Goal: Transaction & Acquisition: Book appointment/travel/reservation

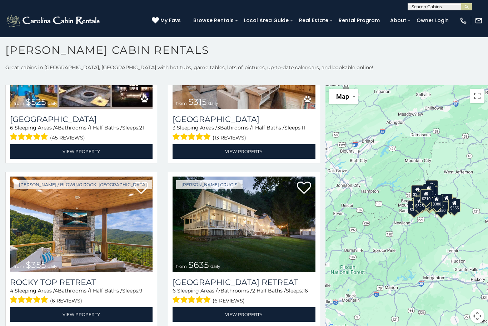
scroll to position [256, 0]
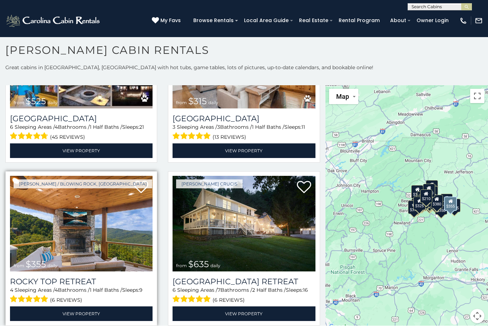
click at [74, 208] on img at bounding box center [81, 224] width 142 height 96
click at [69, 218] on img at bounding box center [81, 224] width 142 height 96
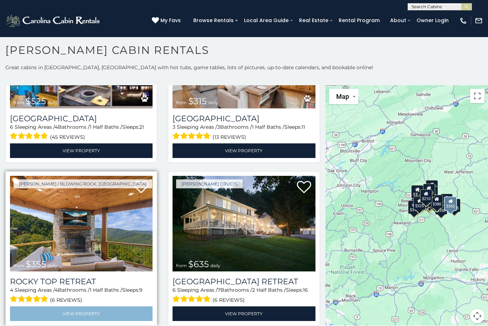
click at [59, 307] on link "View Property" at bounding box center [81, 314] width 142 height 15
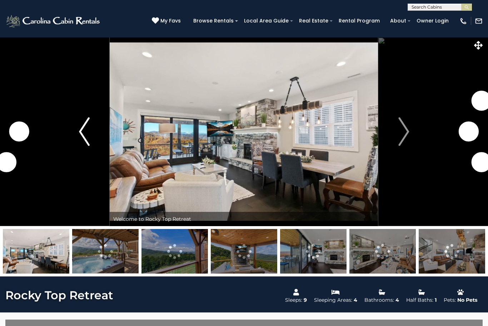
click at [82, 130] on img "Previous" at bounding box center [84, 131] width 11 height 29
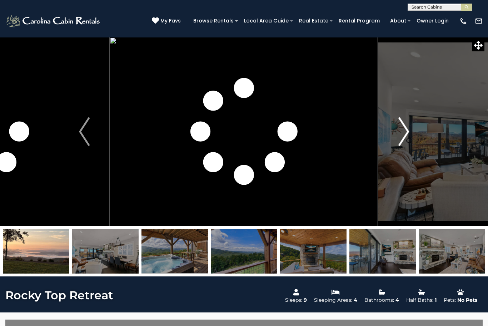
click at [409, 129] on img "Next" at bounding box center [403, 131] width 11 height 29
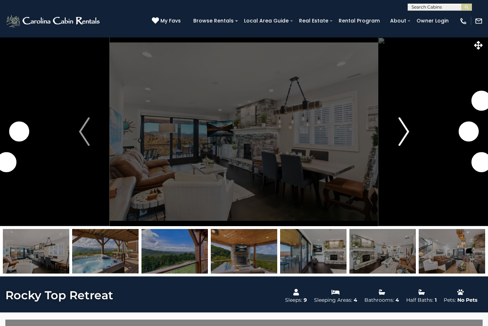
click at [401, 131] on img "Next" at bounding box center [403, 131] width 11 height 29
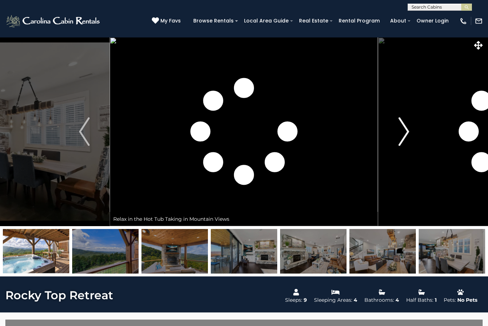
click at [403, 131] on img "Next" at bounding box center [403, 131] width 11 height 29
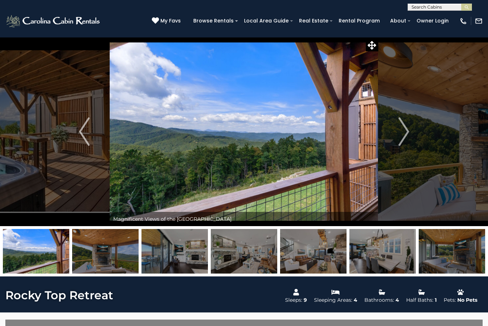
click at [310, 134] on img at bounding box center [244, 131] width 268 height 189
click at [406, 133] on img "Next" at bounding box center [403, 131] width 11 height 29
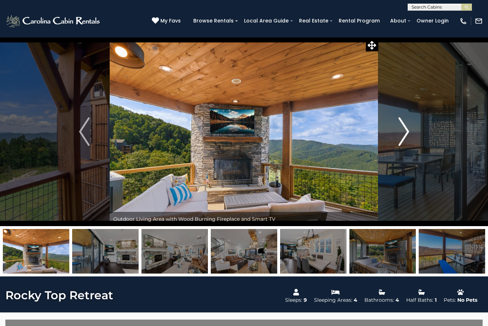
click at [407, 133] on img "Next" at bounding box center [403, 131] width 11 height 29
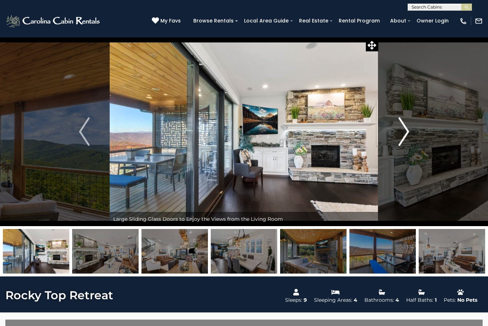
click at [410, 124] on button "Next" at bounding box center [403, 131] width 51 height 189
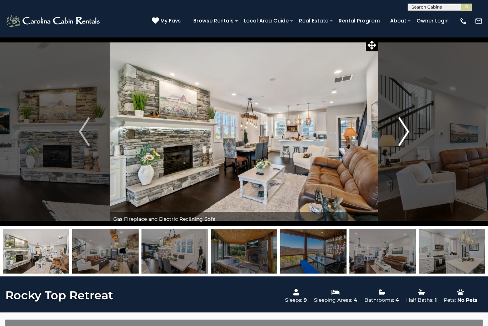
click at [410, 124] on button "Next" at bounding box center [403, 131] width 51 height 189
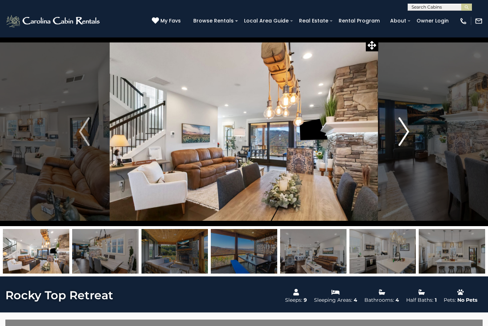
click at [405, 130] on img "Next" at bounding box center [403, 131] width 11 height 29
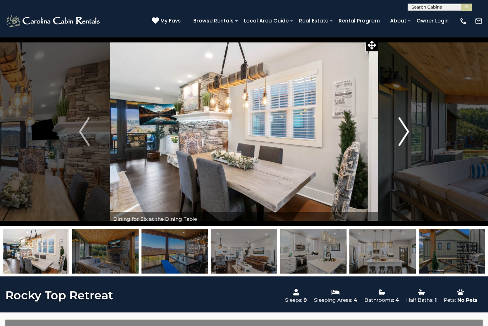
click at [405, 131] on img "Next" at bounding box center [403, 131] width 11 height 29
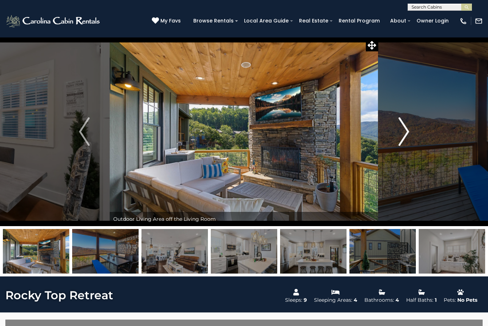
click at [405, 130] on img "Next" at bounding box center [403, 131] width 11 height 29
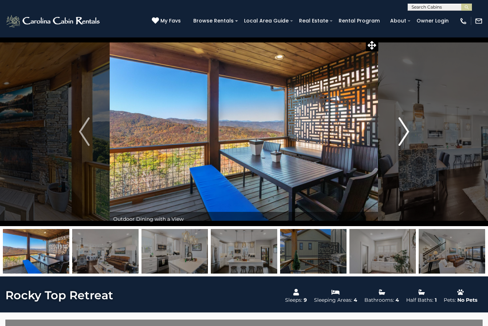
click at [407, 130] on img "Next" at bounding box center [403, 131] width 11 height 29
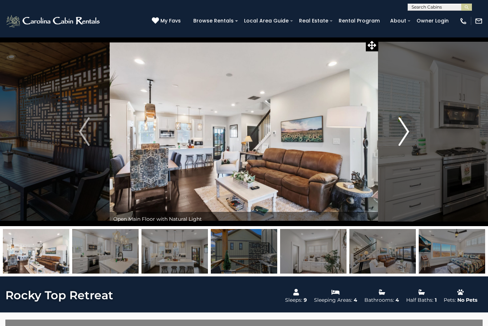
click at [405, 130] on img "Next" at bounding box center [403, 131] width 11 height 29
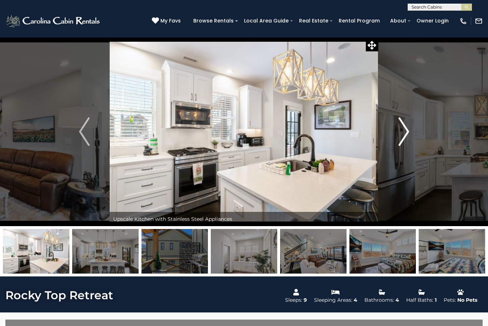
click at [404, 130] on img "Next" at bounding box center [403, 131] width 11 height 29
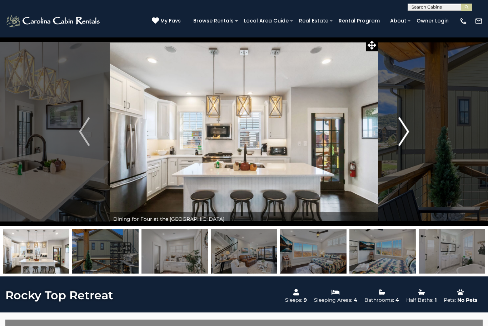
click at [402, 132] on img "Next" at bounding box center [403, 131] width 11 height 29
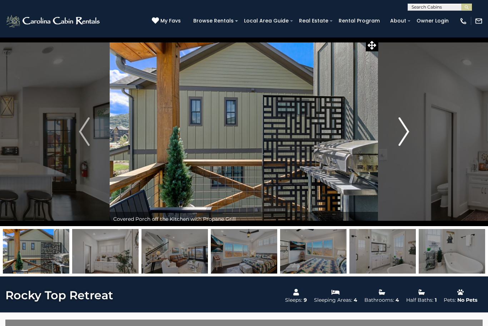
click at [402, 134] on img "Next" at bounding box center [403, 131] width 11 height 29
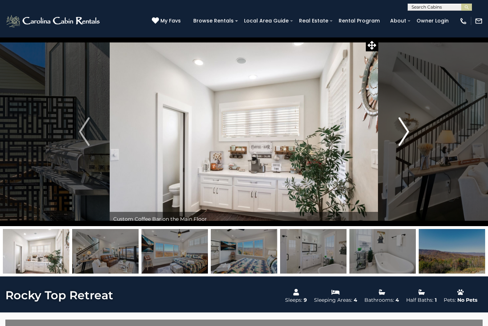
click at [406, 132] on img "Next" at bounding box center [403, 131] width 11 height 29
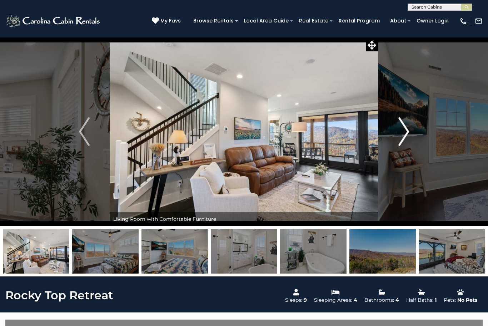
click at [404, 132] on img "Next" at bounding box center [403, 131] width 11 height 29
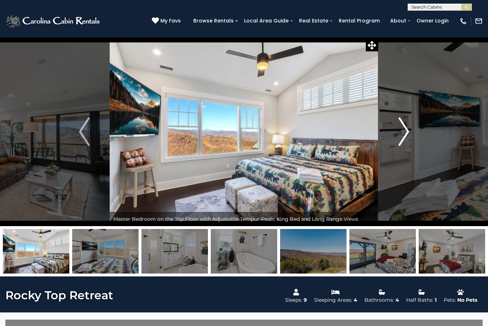
click at [404, 133] on img "Next" at bounding box center [403, 131] width 11 height 29
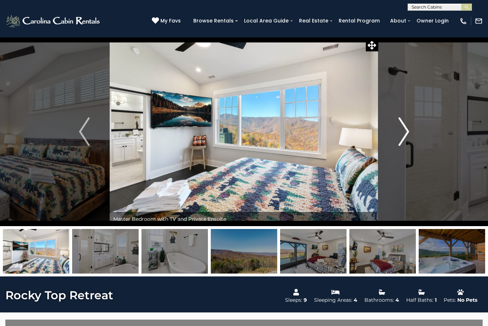
click at [404, 131] on img "Next" at bounding box center [403, 131] width 11 height 29
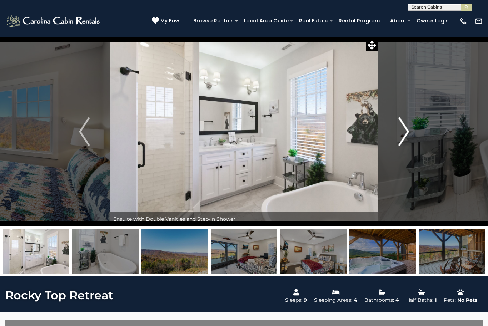
click at [405, 131] on img "Next" at bounding box center [403, 131] width 11 height 29
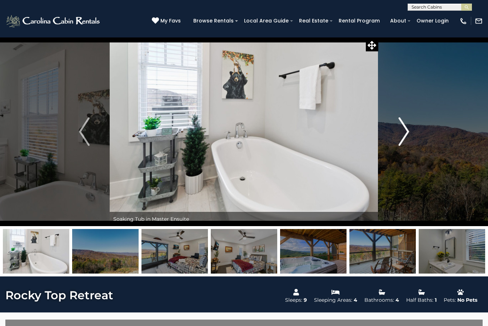
click at [407, 128] on img "Next" at bounding box center [403, 131] width 11 height 29
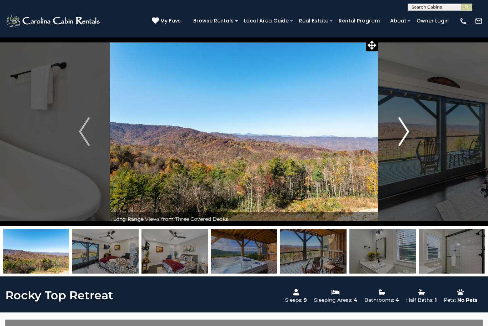
click at [406, 130] on img "Next" at bounding box center [403, 131] width 11 height 29
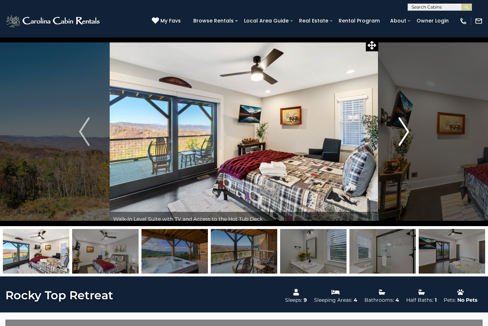
click at [407, 133] on img "Next" at bounding box center [403, 131] width 11 height 29
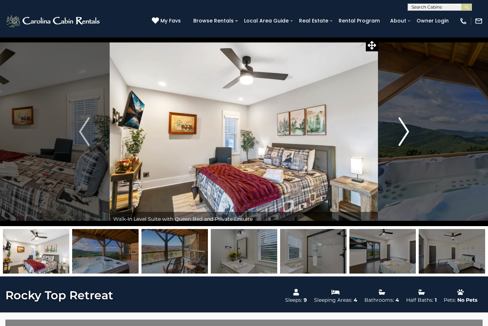
click at [406, 131] on img "Next" at bounding box center [403, 131] width 11 height 29
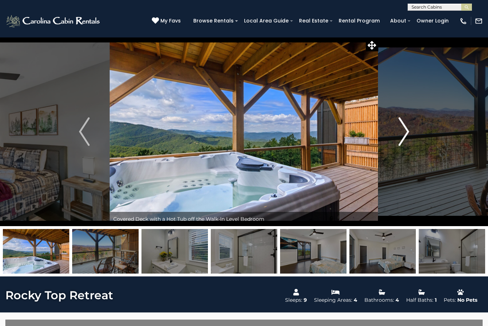
click at [407, 130] on img "Next" at bounding box center [403, 131] width 11 height 29
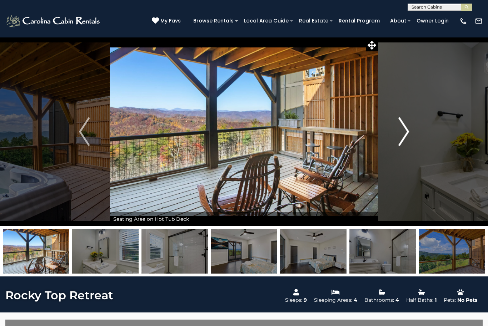
click at [407, 129] on img "Next" at bounding box center [403, 131] width 11 height 29
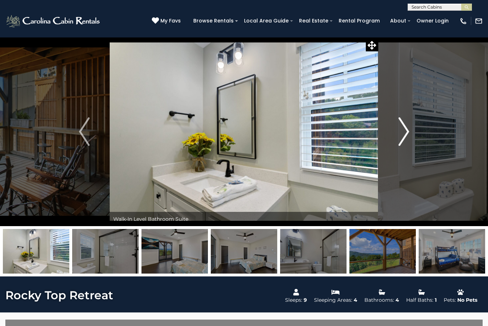
click at [403, 133] on img "Next" at bounding box center [403, 131] width 11 height 29
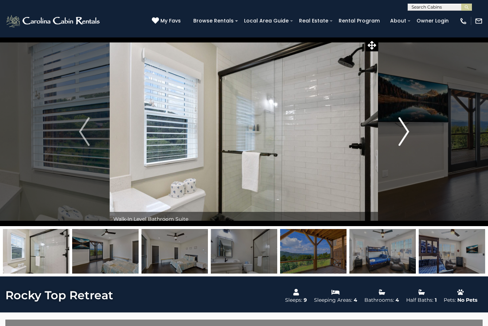
click at [402, 133] on img "Next" at bounding box center [403, 131] width 11 height 29
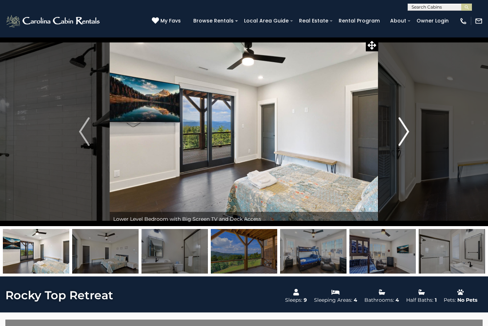
click at [403, 131] on img "Next" at bounding box center [403, 131] width 11 height 29
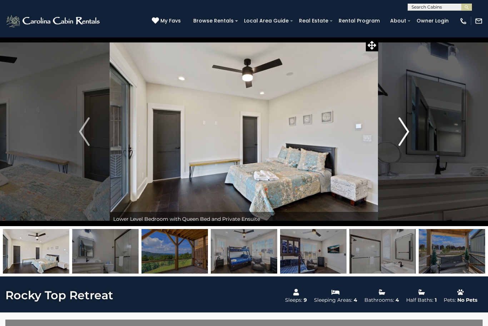
click at [404, 130] on img "Next" at bounding box center [403, 131] width 11 height 29
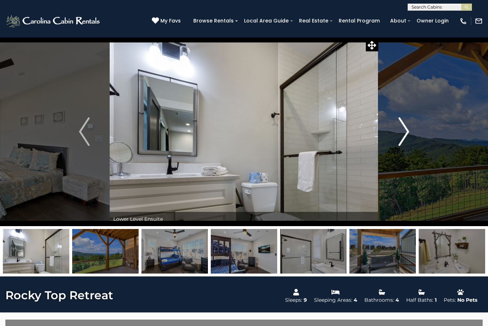
click at [404, 130] on img "Next" at bounding box center [403, 131] width 11 height 29
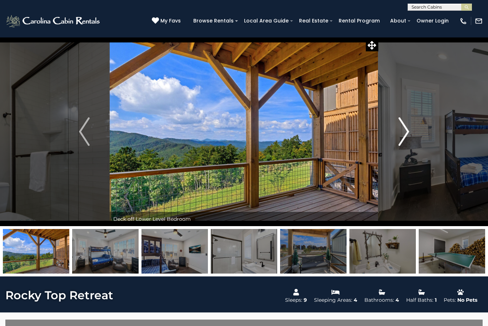
click at [404, 130] on img "Next" at bounding box center [403, 131] width 11 height 29
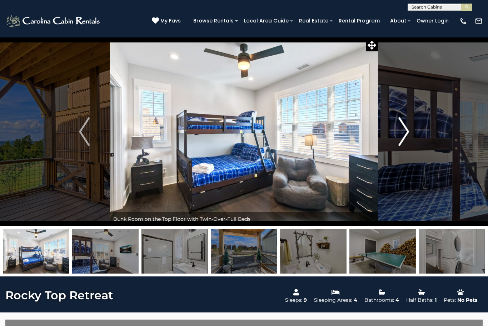
click at [402, 131] on img "Next" at bounding box center [403, 131] width 11 height 29
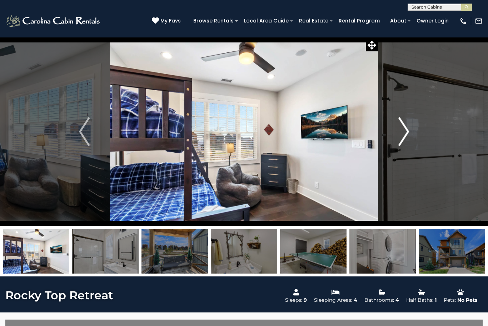
click at [402, 131] on img "Next" at bounding box center [403, 131] width 11 height 29
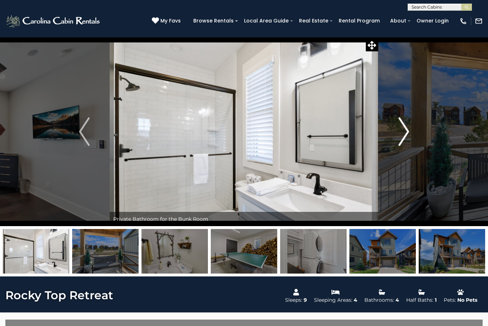
click at [404, 129] on img "Next" at bounding box center [403, 131] width 11 height 29
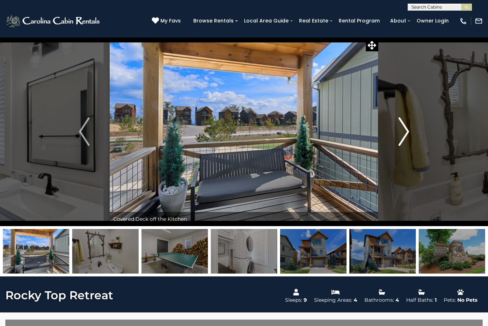
click at [403, 129] on img "Next" at bounding box center [403, 131] width 11 height 29
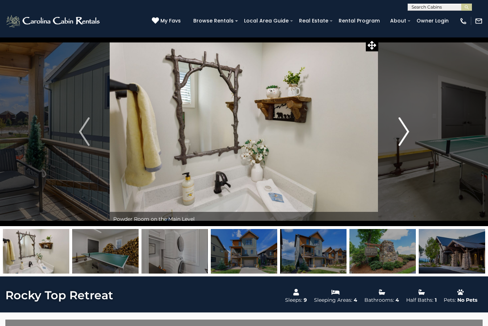
click at [403, 129] on img "Next" at bounding box center [403, 131] width 11 height 29
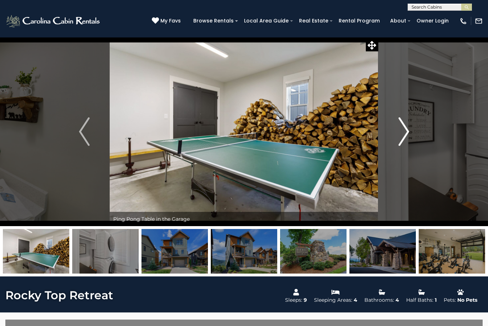
click at [404, 129] on img "Next" at bounding box center [403, 131] width 11 height 29
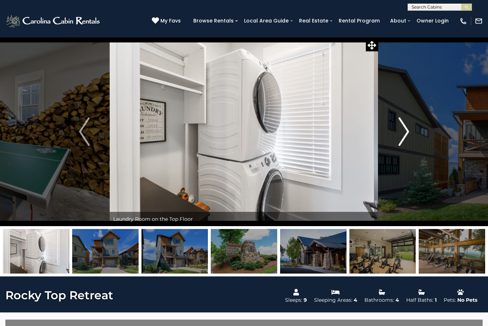
click at [403, 130] on img "Next" at bounding box center [403, 131] width 11 height 29
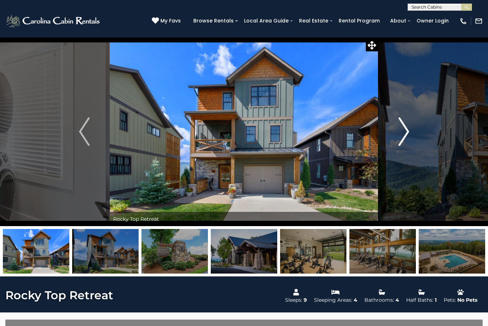
click at [405, 135] on img "Next" at bounding box center [403, 131] width 11 height 29
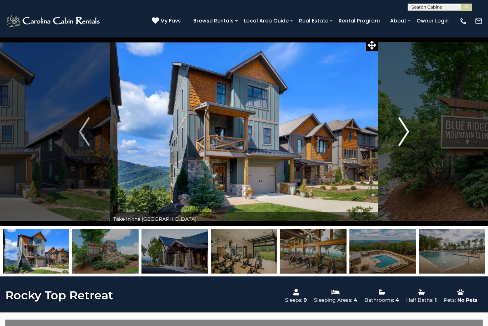
click at [402, 136] on img "Next" at bounding box center [403, 131] width 11 height 29
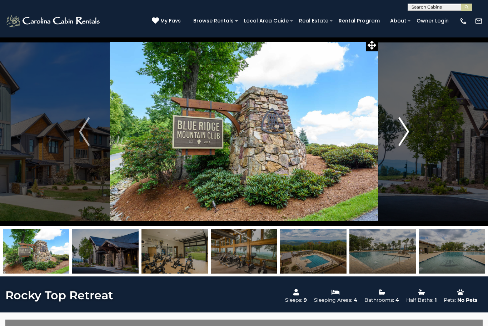
click at [405, 136] on img "Next" at bounding box center [403, 131] width 11 height 29
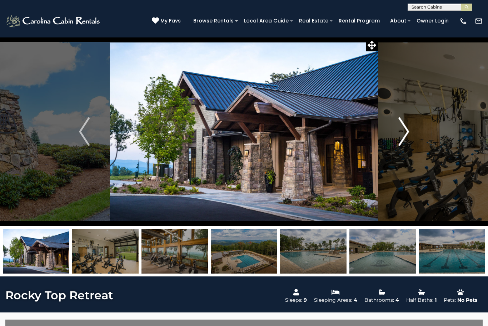
click at [405, 132] on img "Next" at bounding box center [403, 131] width 11 height 29
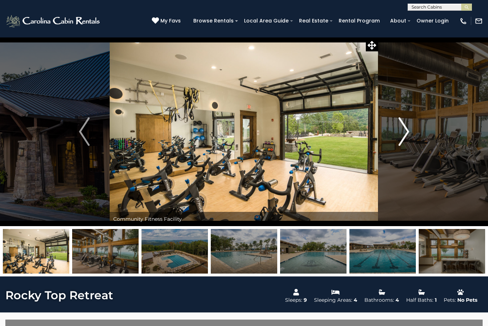
click at [405, 132] on img "Next" at bounding box center [403, 131] width 11 height 29
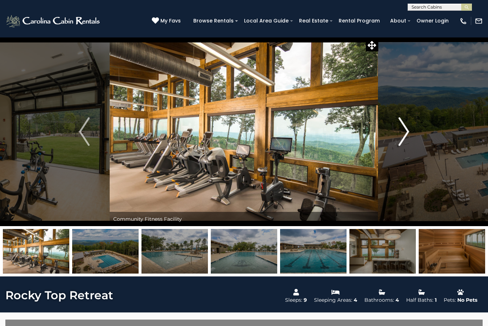
click at [406, 130] on img "Next" at bounding box center [403, 131] width 11 height 29
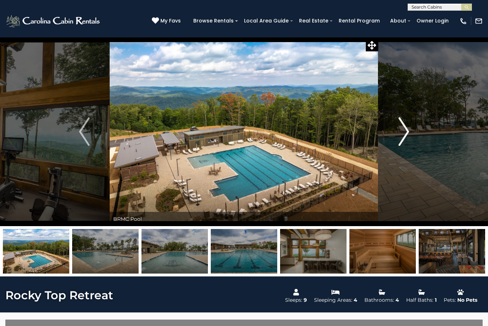
click at [405, 130] on img "Next" at bounding box center [403, 131] width 11 height 29
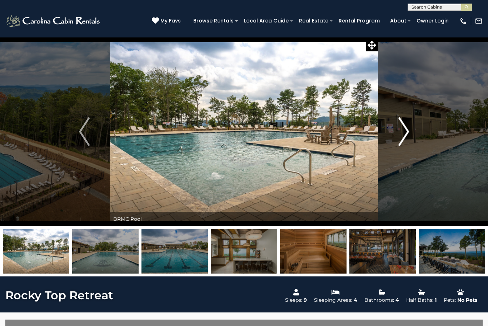
click at [406, 131] on img "Next" at bounding box center [403, 131] width 11 height 29
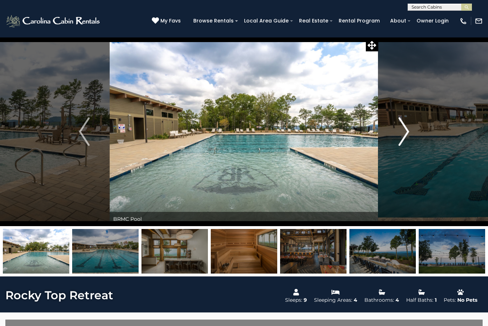
click at [406, 129] on img "Next" at bounding box center [403, 131] width 11 height 29
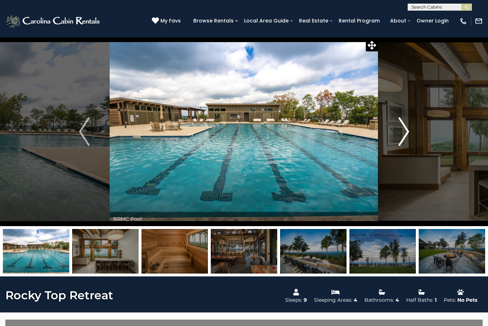
click at [406, 128] on img "Next" at bounding box center [403, 131] width 11 height 29
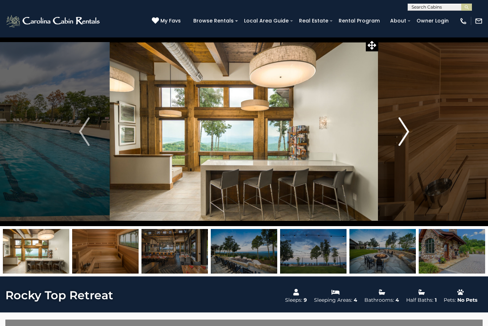
click at [404, 131] on img "Next" at bounding box center [403, 131] width 11 height 29
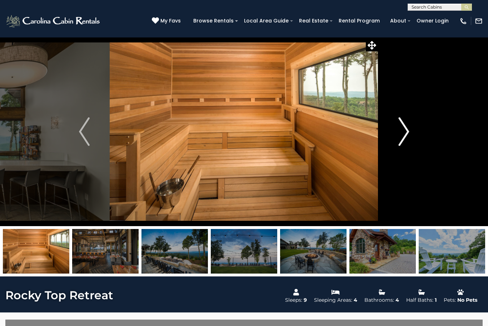
click at [404, 130] on img "Next" at bounding box center [403, 131] width 11 height 29
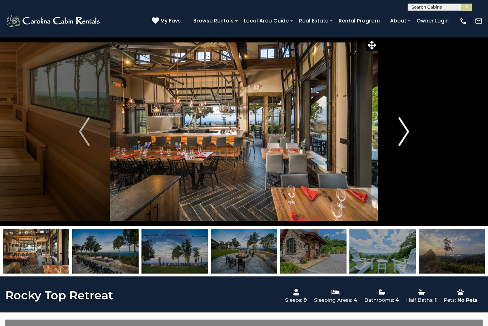
click at [405, 130] on img "Next" at bounding box center [403, 131] width 11 height 29
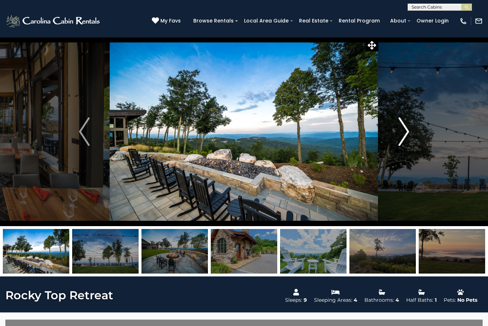
click at [406, 128] on img "Next" at bounding box center [403, 131] width 11 height 29
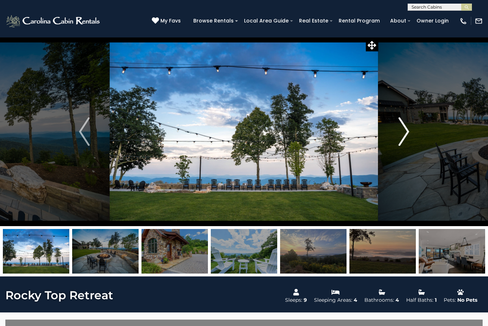
click at [405, 129] on img "Next" at bounding box center [403, 131] width 11 height 29
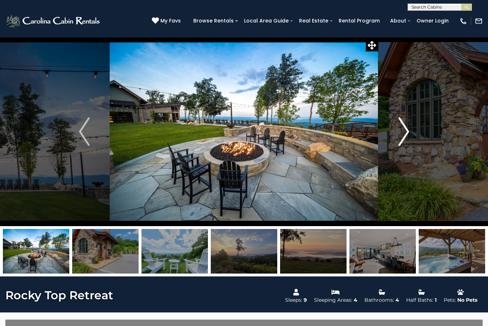
click at [405, 129] on img "Next" at bounding box center [403, 131] width 11 height 29
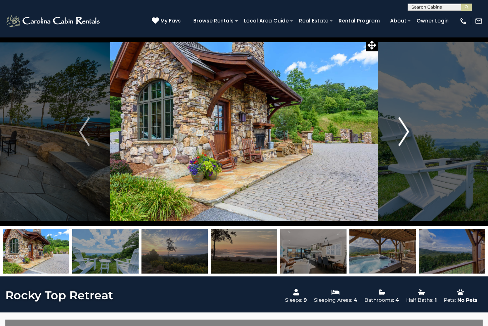
click at [404, 129] on img "Next" at bounding box center [403, 131] width 11 height 29
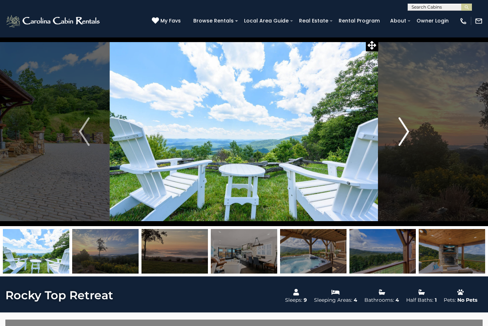
click at [405, 128] on img "Next" at bounding box center [403, 131] width 11 height 29
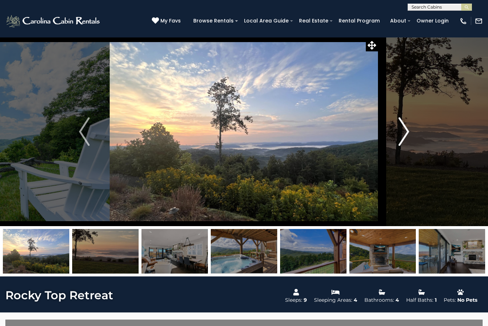
click at [405, 128] on img "Next" at bounding box center [403, 131] width 11 height 29
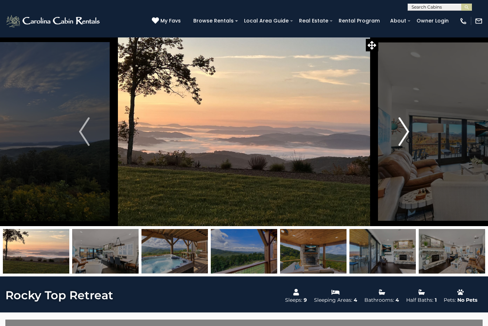
click at [402, 132] on img "Next" at bounding box center [403, 131] width 11 height 29
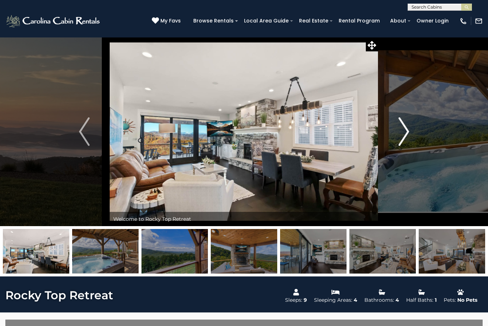
click at [404, 133] on img "Next" at bounding box center [403, 131] width 11 height 29
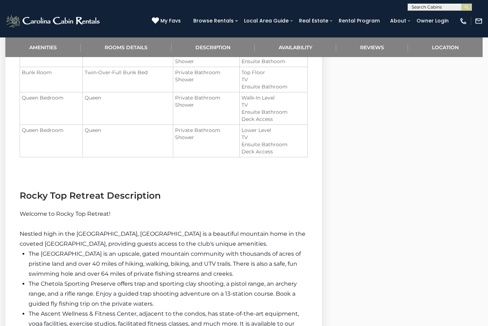
scroll to position [660, 0]
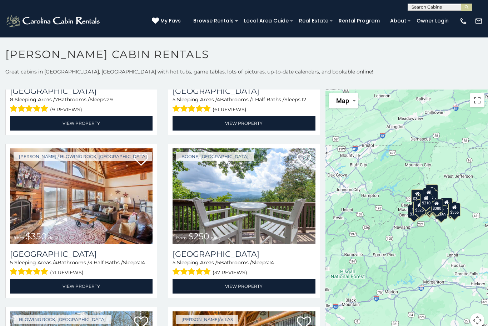
scroll to position [1426, 0]
